Goal: Navigation & Orientation: Find specific page/section

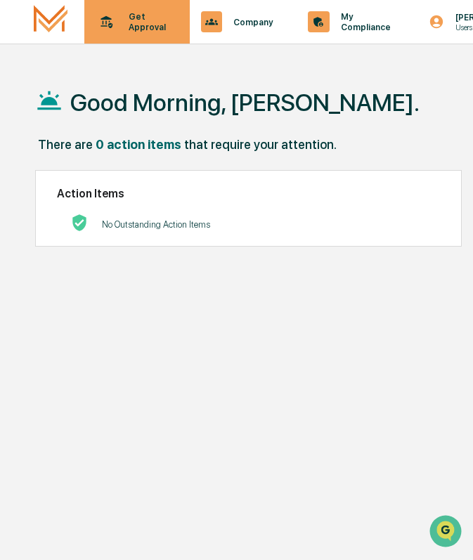
click at [175, 23] on div "Get Approval Content & Transactions" at bounding box center [135, 22] width 91 height 44
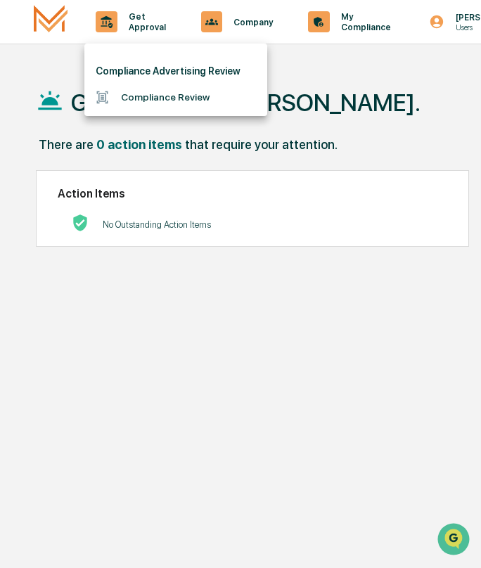
click at [168, 91] on li "Compliance Review" at bounding box center [175, 97] width 183 height 26
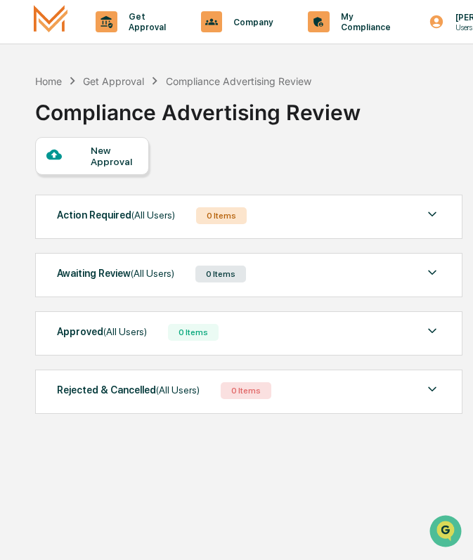
click at [435, 272] on img at bounding box center [432, 272] width 17 height 17
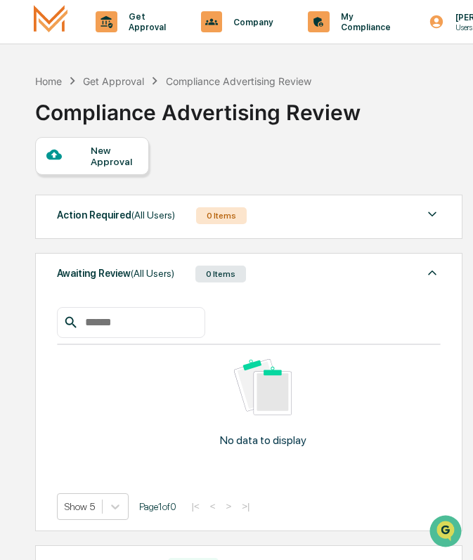
click at [435, 272] on img at bounding box center [432, 272] width 17 height 17
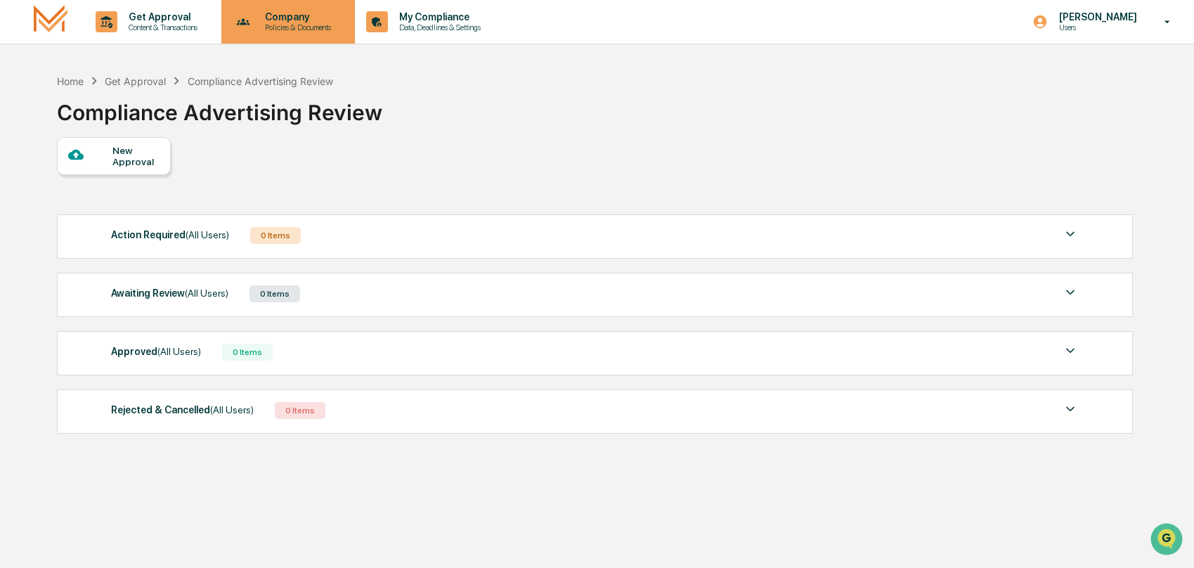
click at [338, 20] on p "Company" at bounding box center [296, 16] width 84 height 11
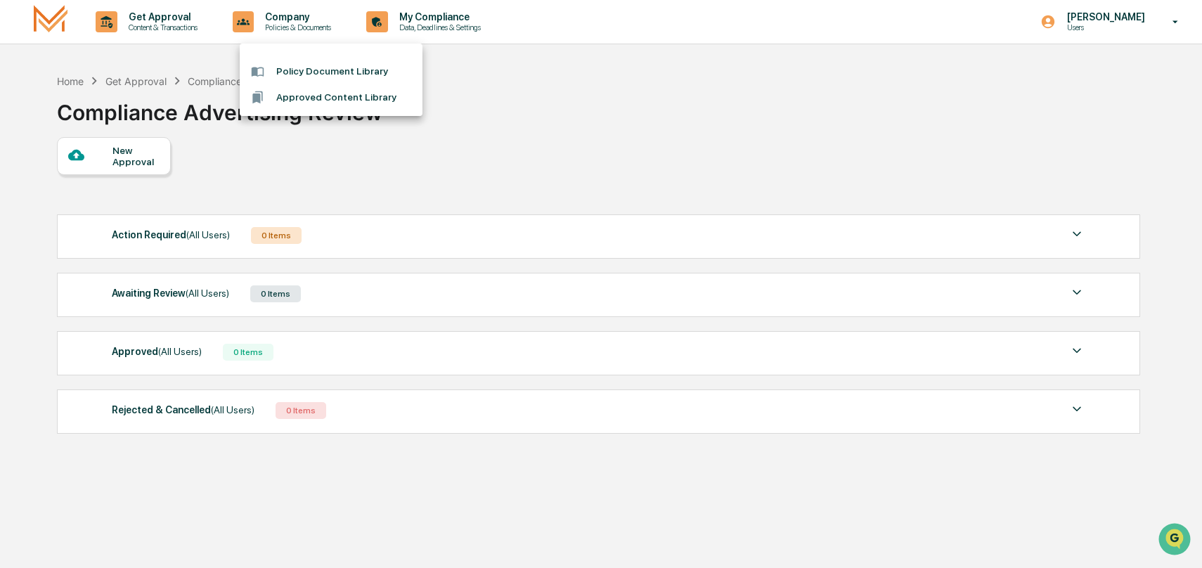
click at [327, 77] on li "Policy Document Library" at bounding box center [331, 71] width 183 height 26
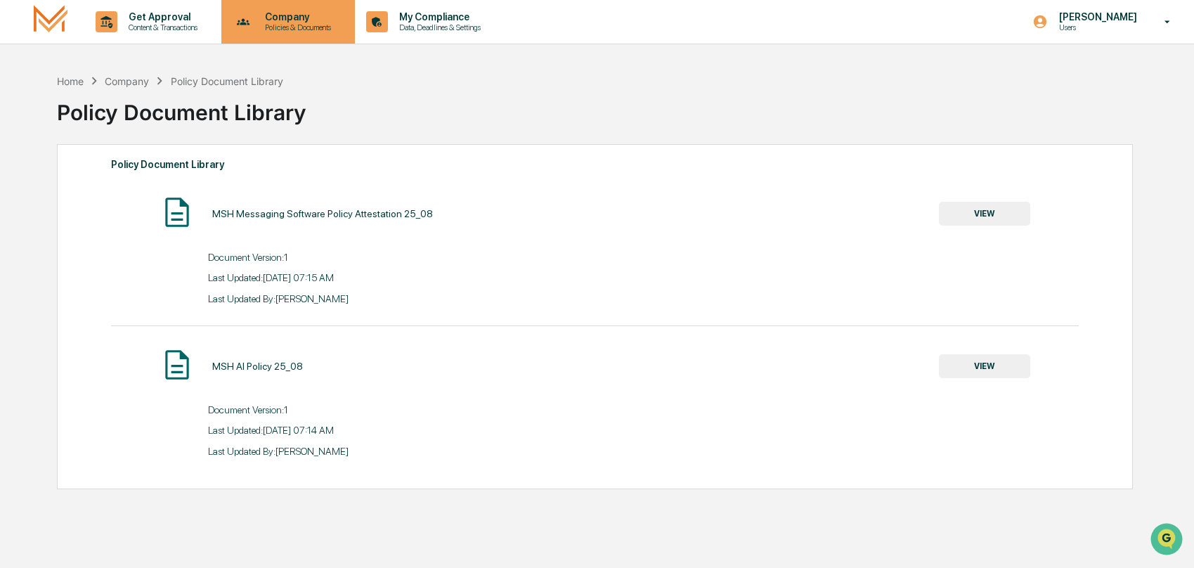
click at [323, 24] on p "Policies & Documents" at bounding box center [296, 27] width 84 height 10
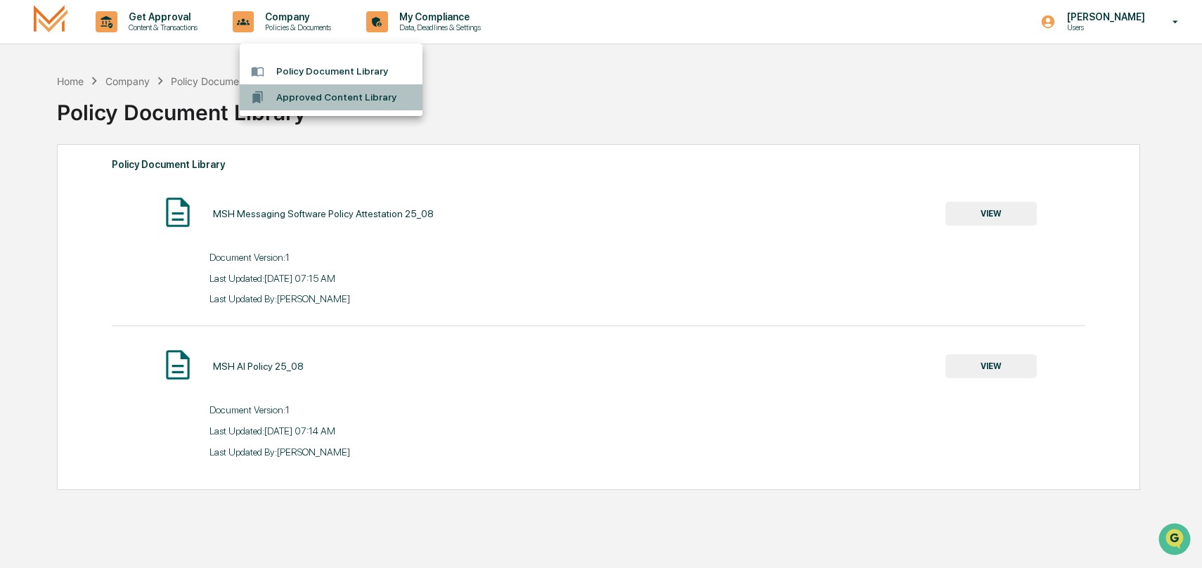
click at [325, 96] on li "Approved Content Library" at bounding box center [331, 97] width 183 height 26
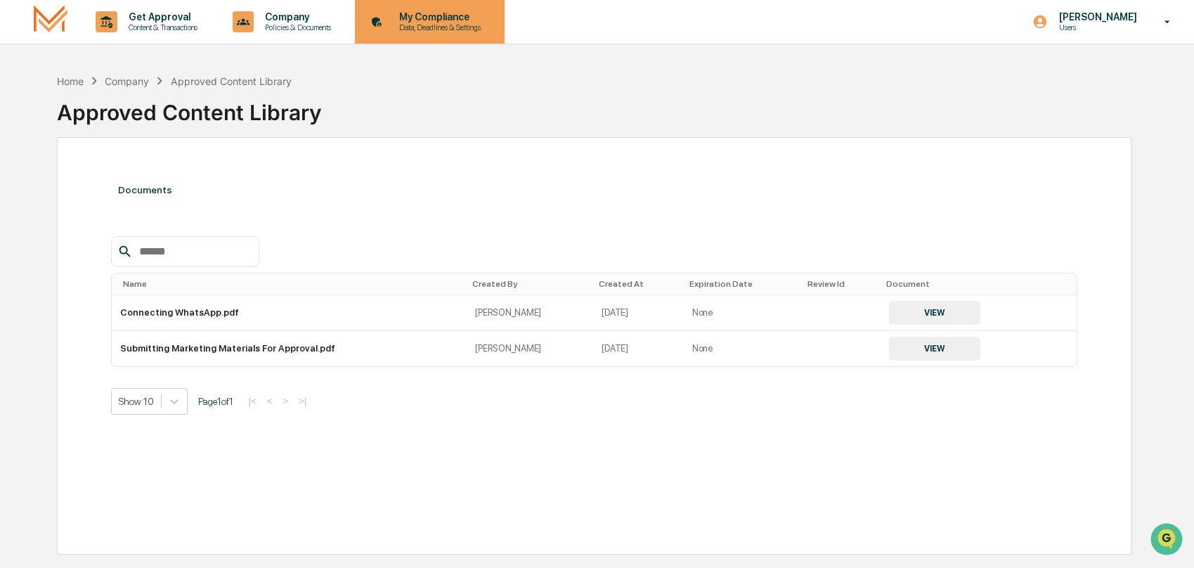
click at [468, 25] on p "Data, Deadlines & Settings" at bounding box center [438, 27] width 100 height 10
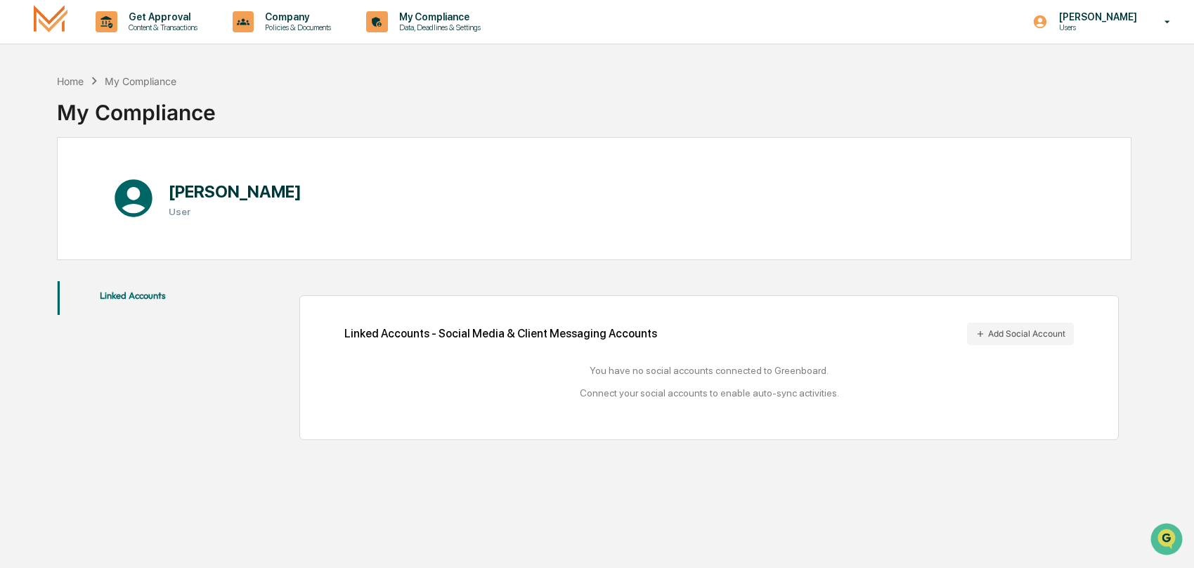
click at [57, 24] on img at bounding box center [51, 21] width 34 height 33
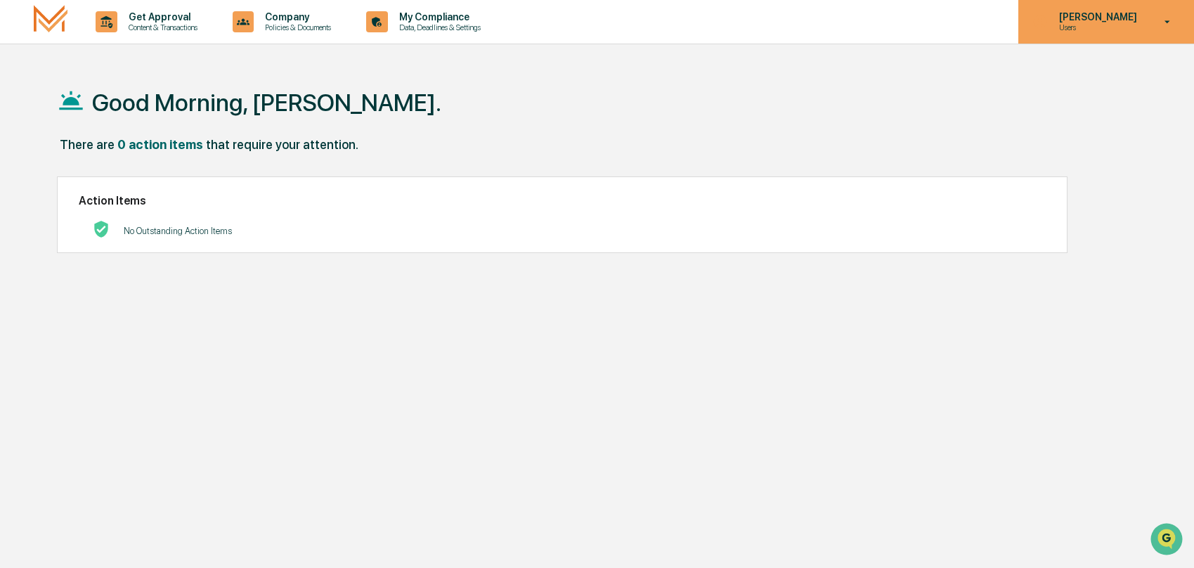
click at [891, 30] on p "Users" at bounding box center [1096, 27] width 96 height 10
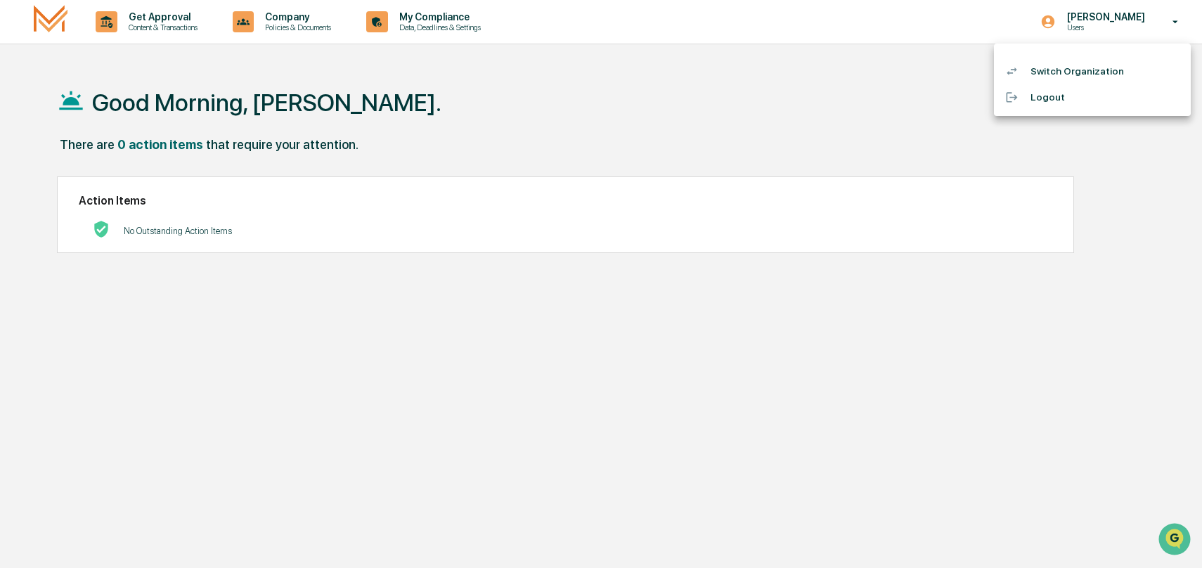
click at [722, 164] on div at bounding box center [601, 284] width 1202 height 568
